Goal: Information Seeking & Learning: Learn about a topic

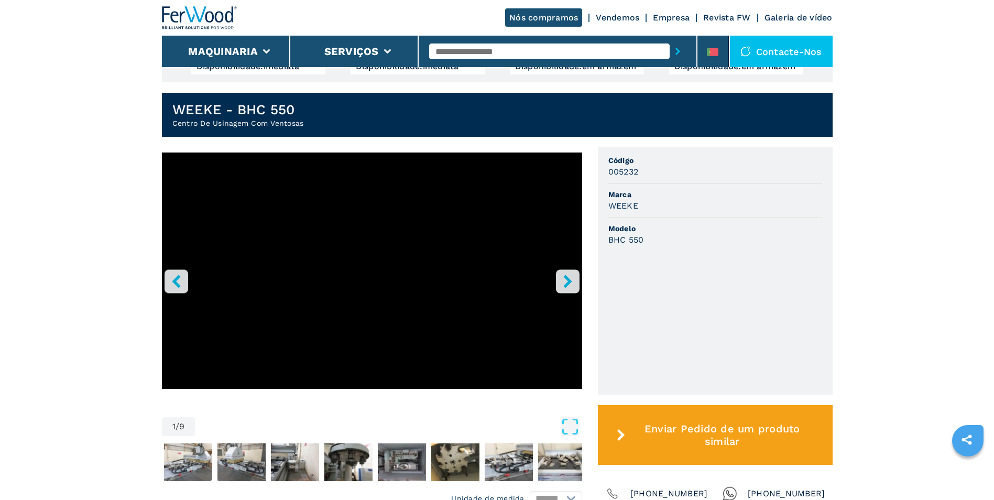
scroll to position [279, 0]
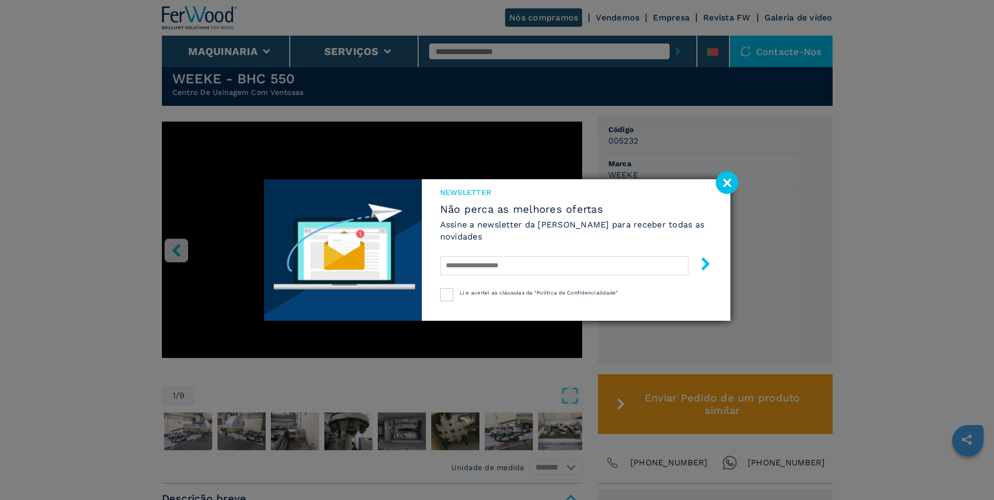
click at [726, 180] on image at bounding box center [727, 182] width 23 height 23
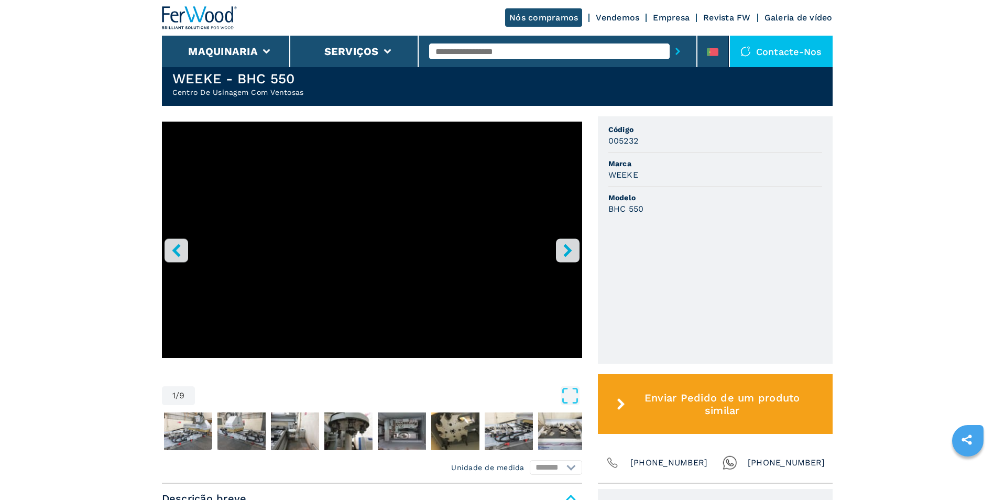
click at [568, 250] on icon "right-button" at bounding box center [567, 250] width 13 height 13
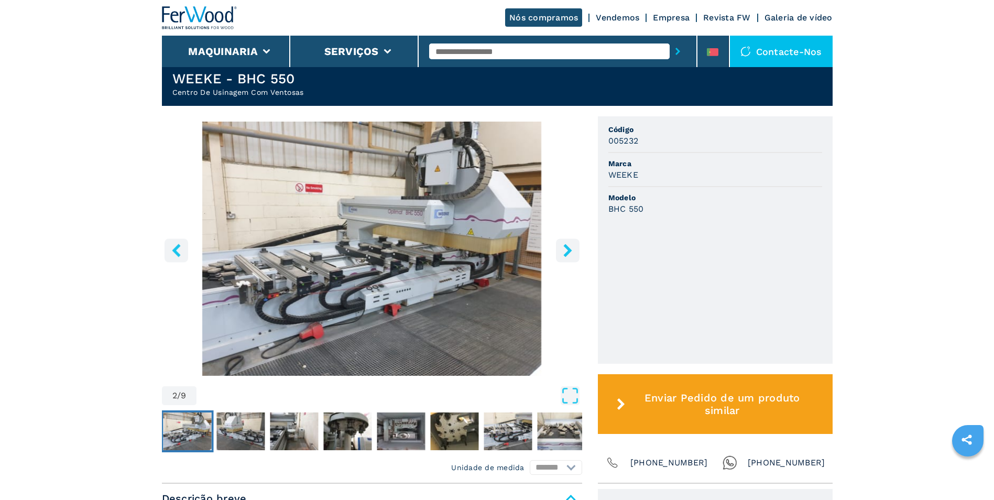
click at [566, 255] on icon "right-button" at bounding box center [567, 250] width 13 height 13
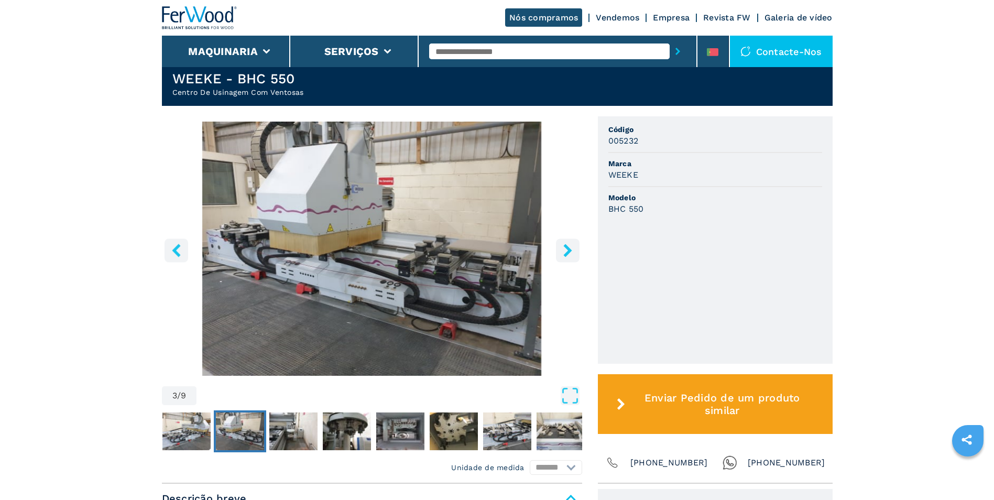
click at [566, 255] on icon "right-button" at bounding box center [567, 250] width 13 height 13
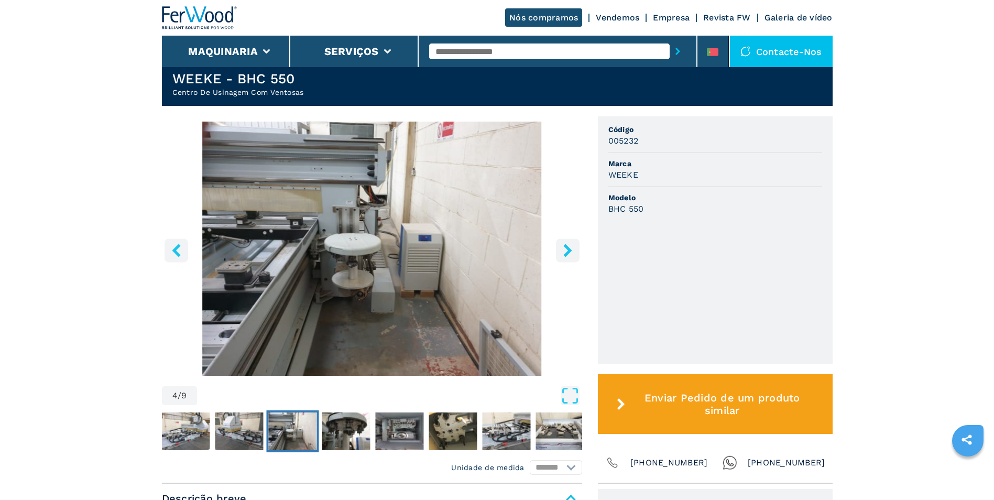
click at [566, 255] on icon "right-button" at bounding box center [567, 250] width 13 height 13
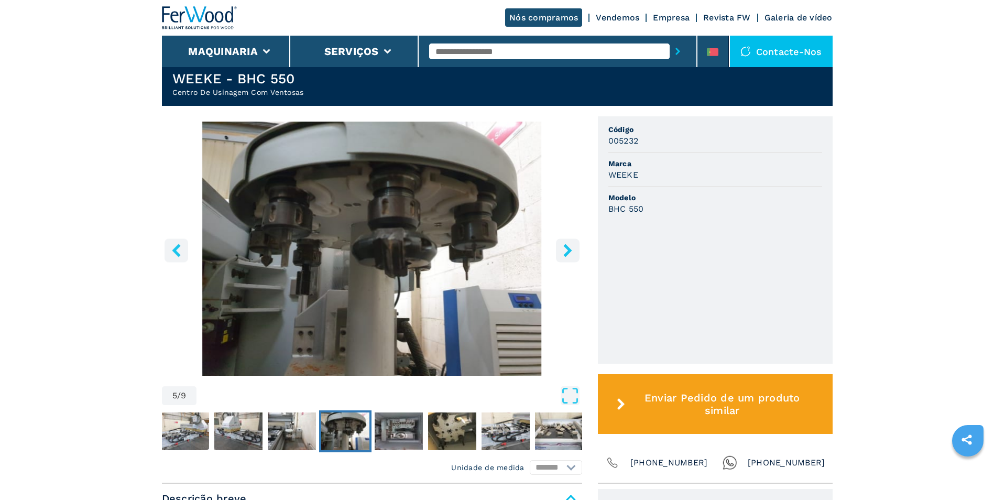
click at [565, 257] on icon "right-button" at bounding box center [567, 250] width 13 height 13
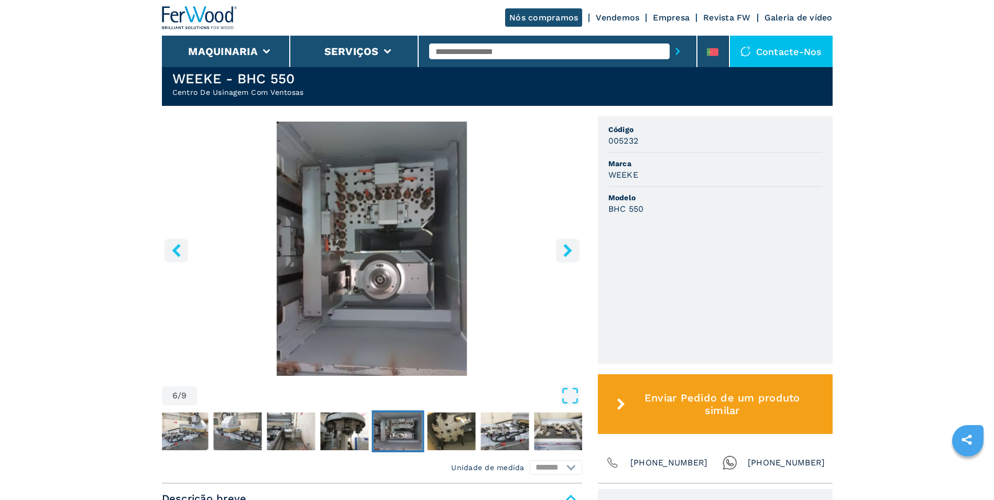
click at [569, 255] on icon "right-button" at bounding box center [567, 250] width 8 height 13
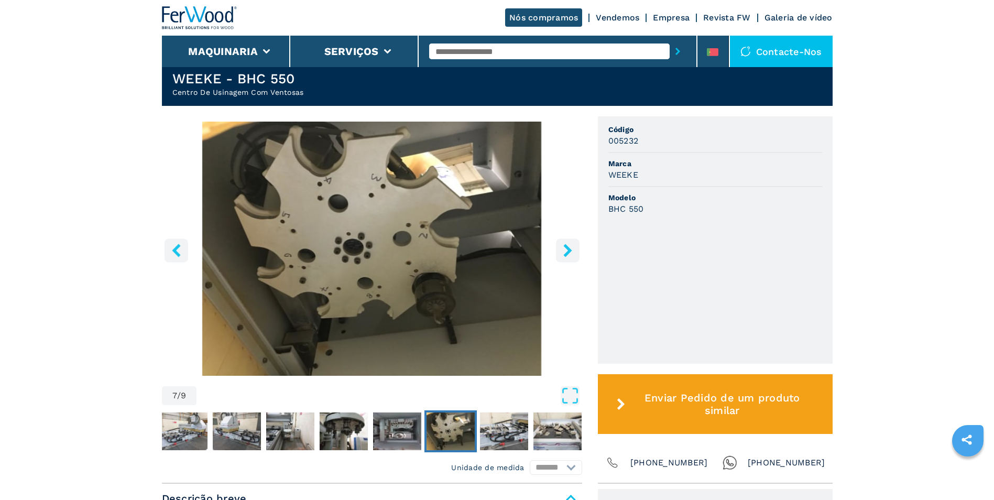
click at [568, 255] on icon "right-button" at bounding box center [567, 250] width 8 height 13
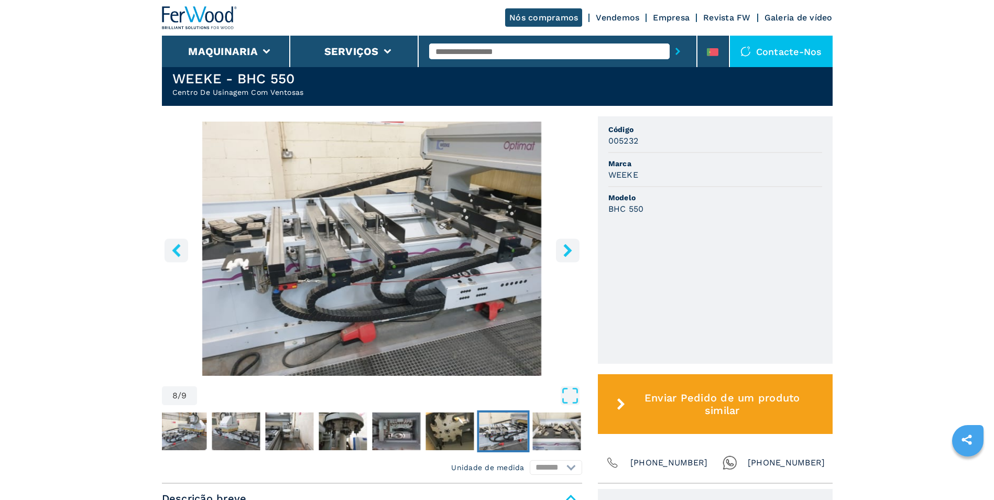
click at [568, 255] on icon "right-button" at bounding box center [567, 250] width 8 height 13
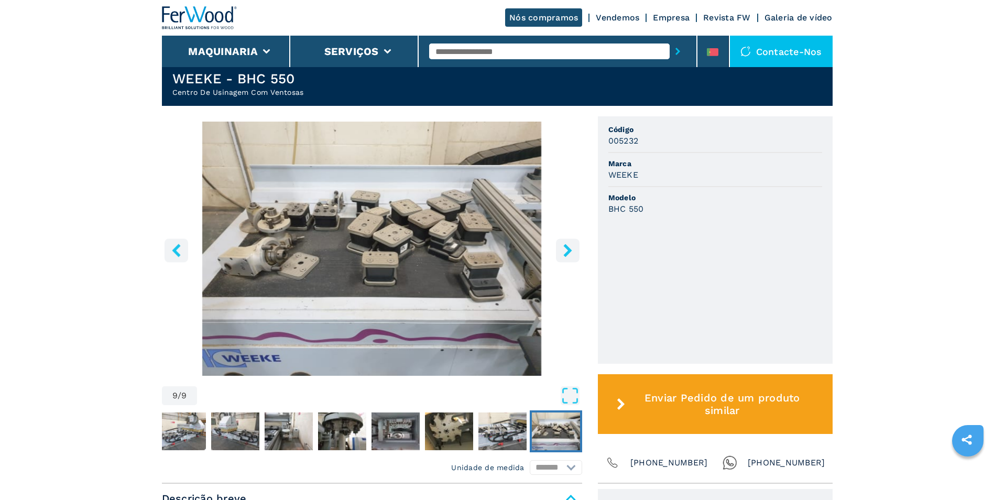
click at [568, 255] on icon "right-button" at bounding box center [567, 250] width 8 height 13
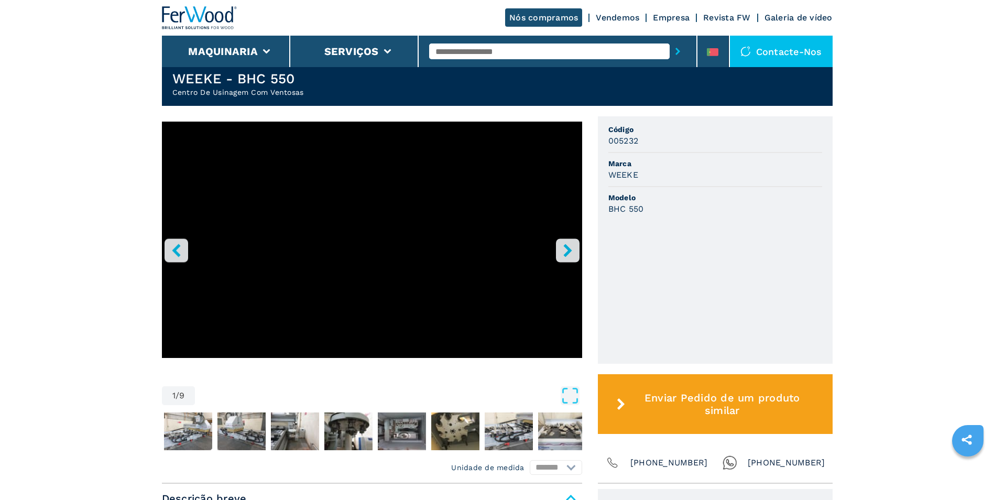
click at [568, 255] on icon "right-button" at bounding box center [567, 250] width 8 height 13
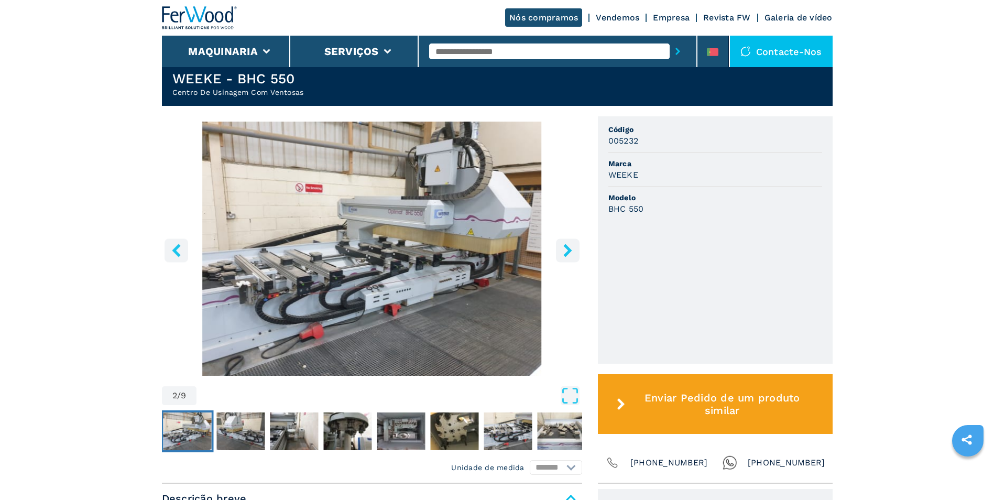
click at [563, 250] on icon "right-button" at bounding box center [567, 250] width 13 height 13
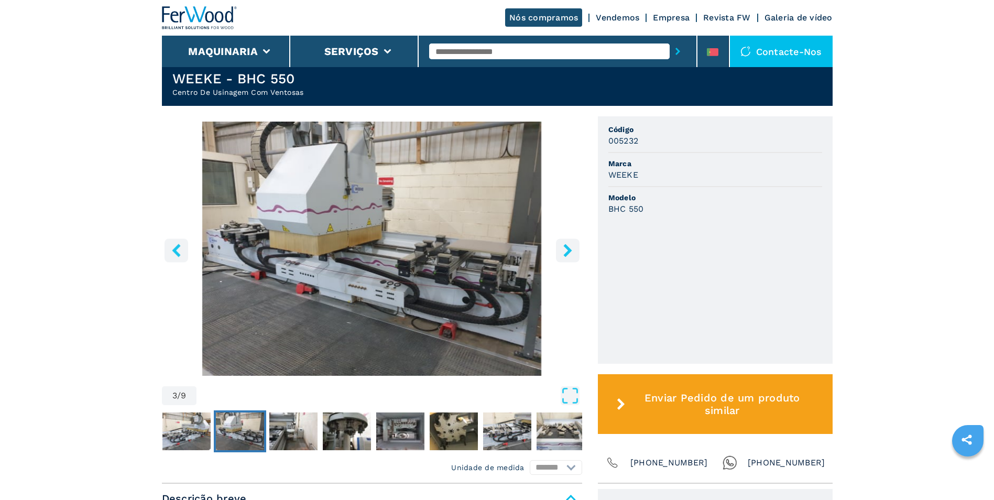
click at [565, 253] on icon "right-button" at bounding box center [567, 250] width 8 height 13
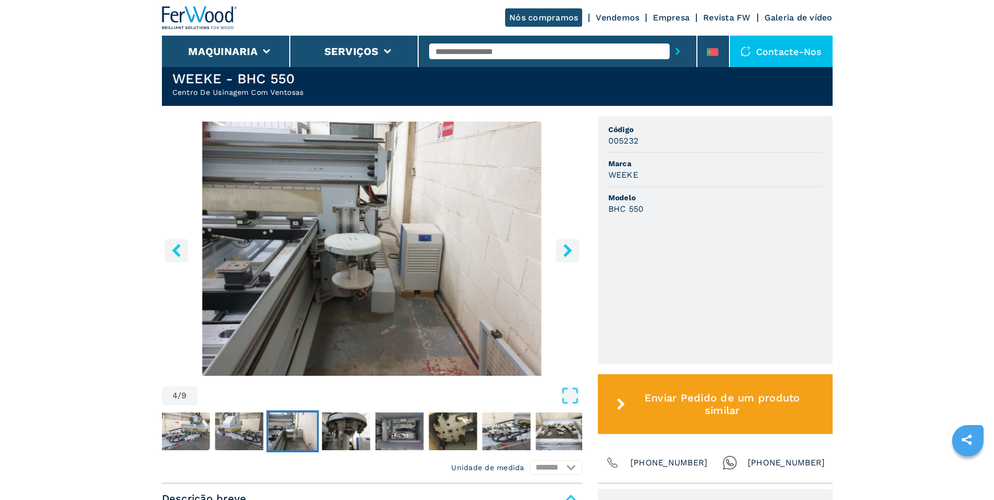
click at [565, 253] on icon "right-button" at bounding box center [567, 250] width 8 height 13
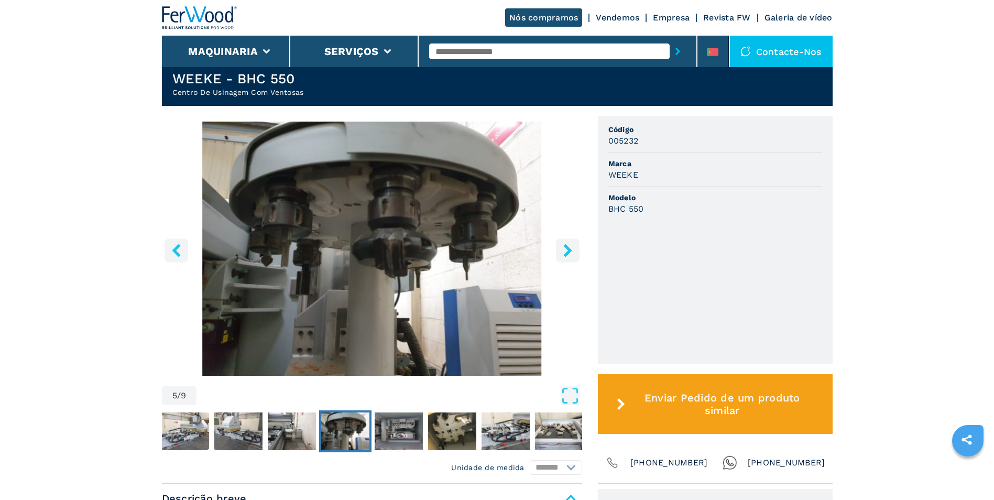
click at [565, 253] on icon "right-button" at bounding box center [567, 250] width 8 height 13
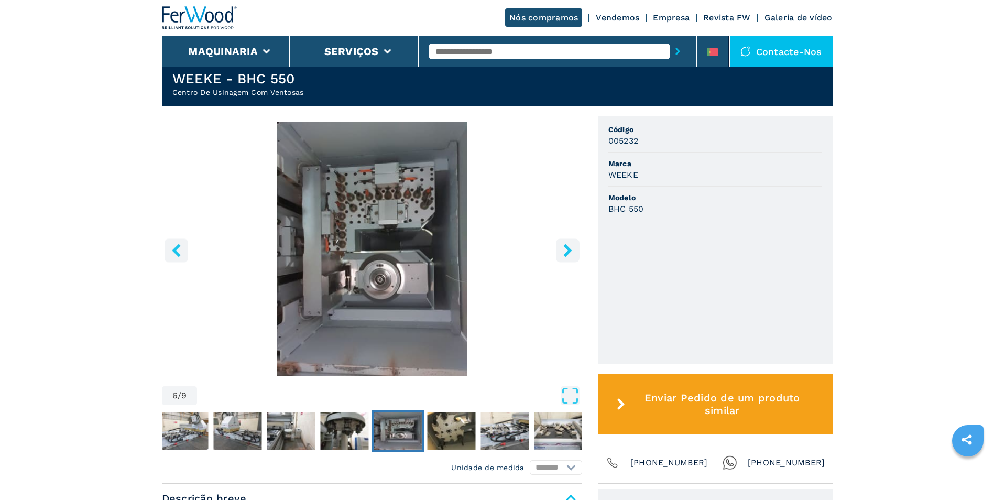
click at [565, 253] on icon "right-button" at bounding box center [567, 250] width 8 height 13
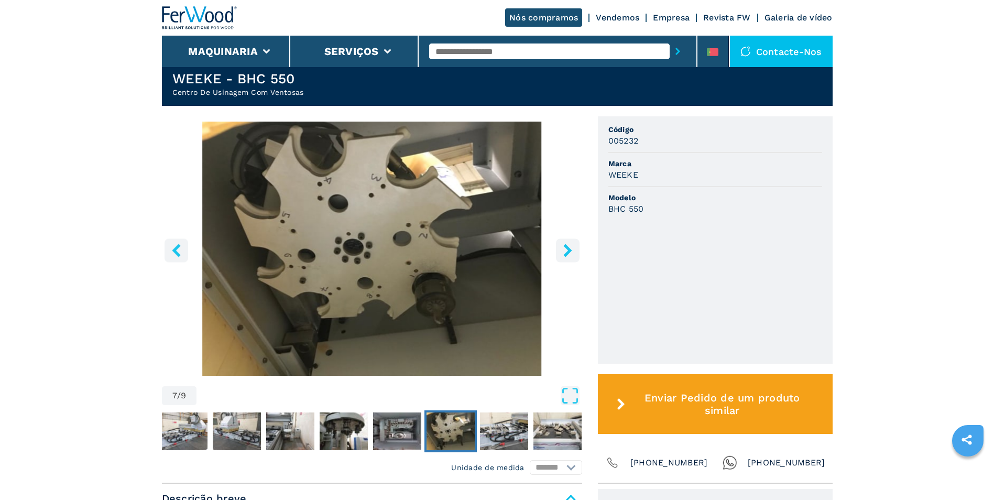
click at [566, 256] on icon "right-button" at bounding box center [567, 250] width 13 height 13
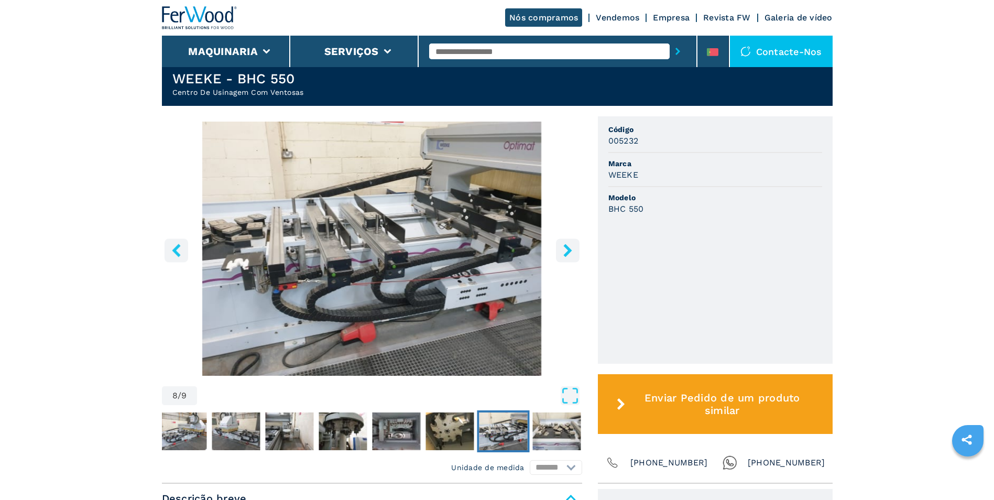
click at [570, 256] on icon "right-button" at bounding box center [567, 250] width 8 height 13
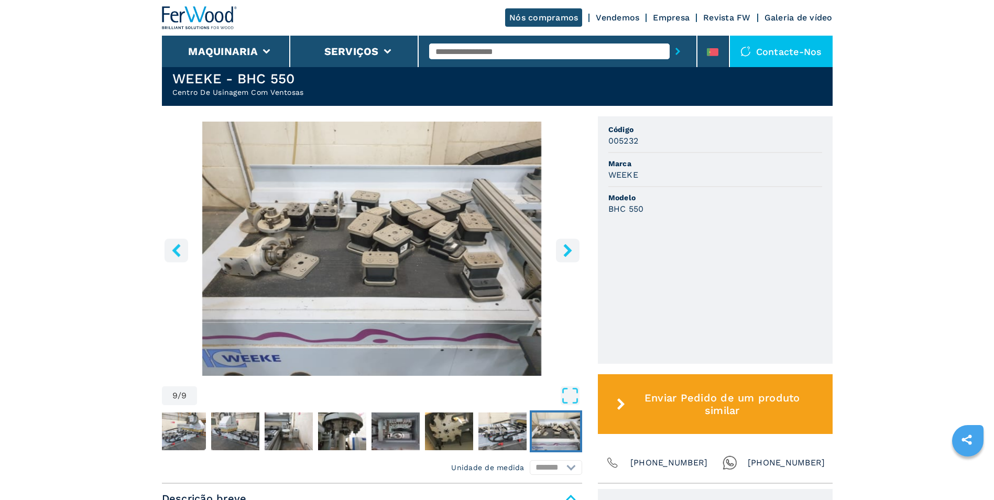
click at [571, 255] on icon "right-button" at bounding box center [567, 250] width 8 height 13
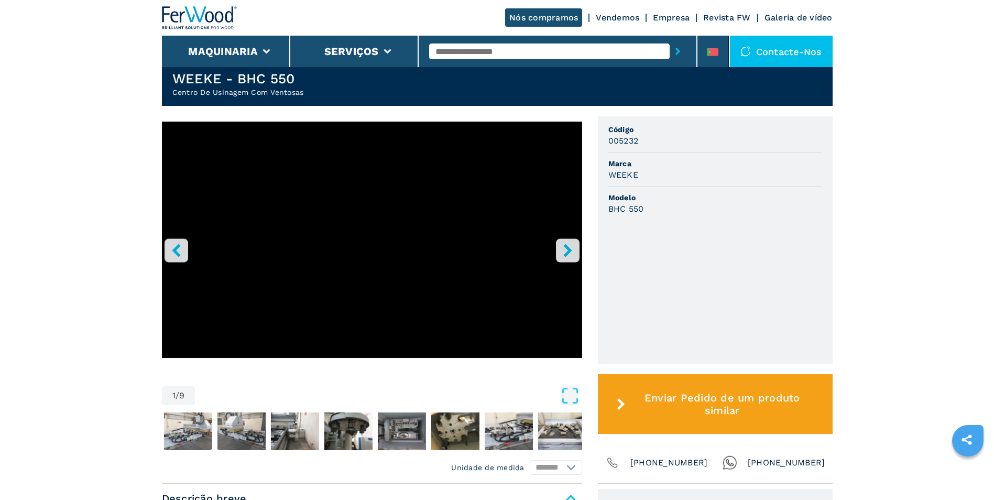
click at [570, 255] on icon "right-button" at bounding box center [567, 250] width 8 height 13
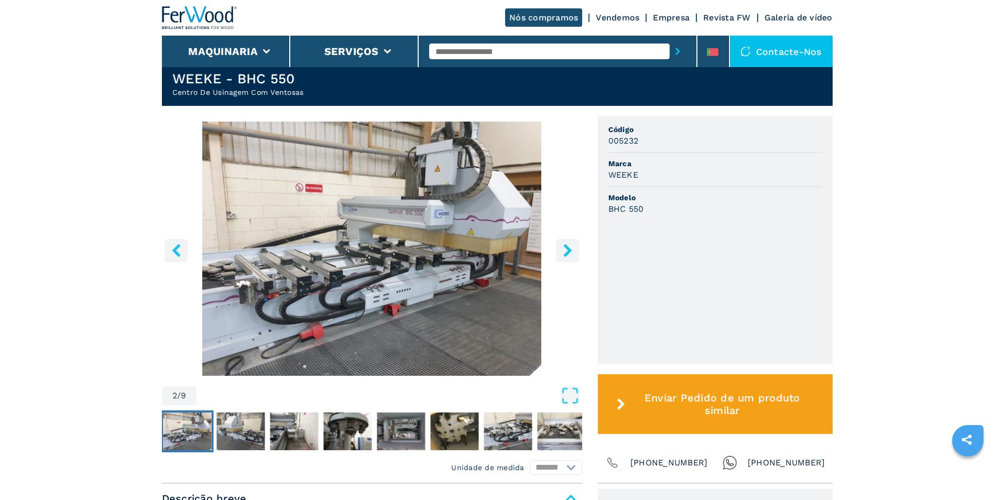
click at [570, 255] on icon "right-button" at bounding box center [567, 250] width 8 height 13
click at [568, 255] on icon "right-button" at bounding box center [567, 250] width 8 height 13
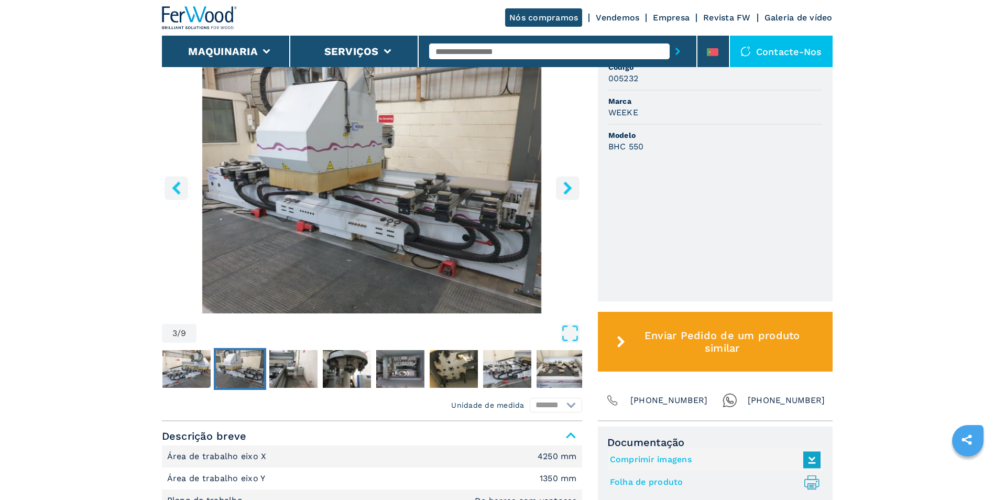
scroll to position [340, 0]
